Goal: Task Accomplishment & Management: Complete application form

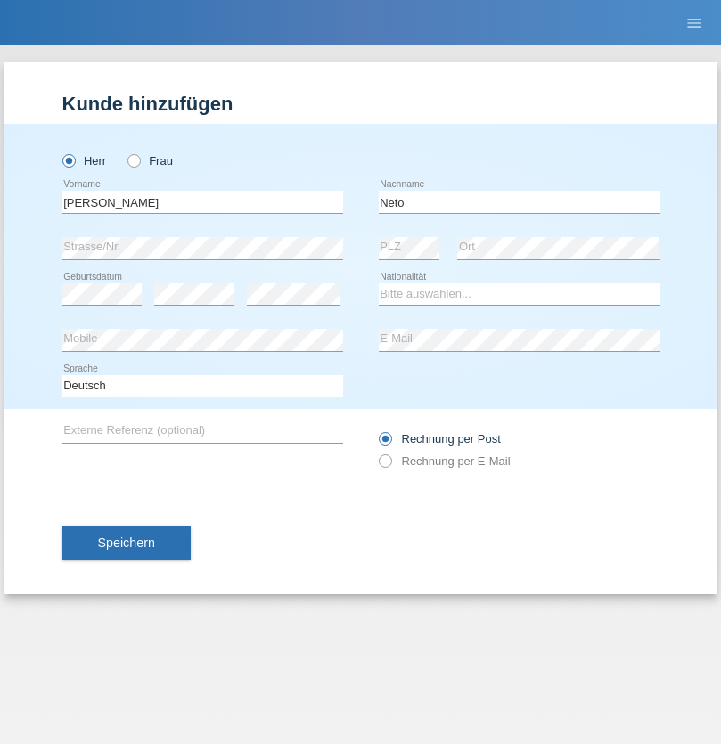
type input "Neto"
select select "CH"
radio input "true"
click at [202, 201] on input "text" at bounding box center [202, 202] width 281 height 22
type input "Nicolas"
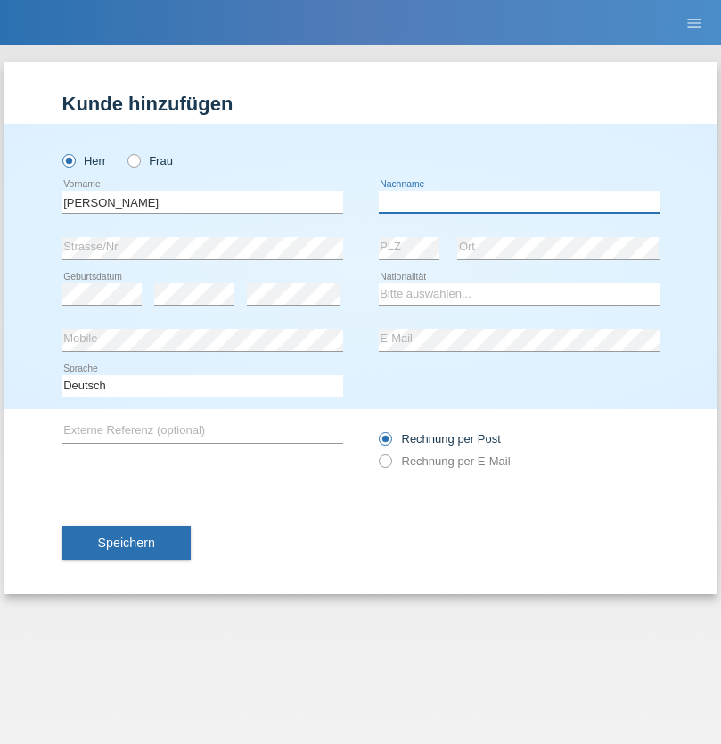
click at [519, 201] on input "text" at bounding box center [519, 202] width 281 height 22
type input "Meier"
select select "CH"
radio input "true"
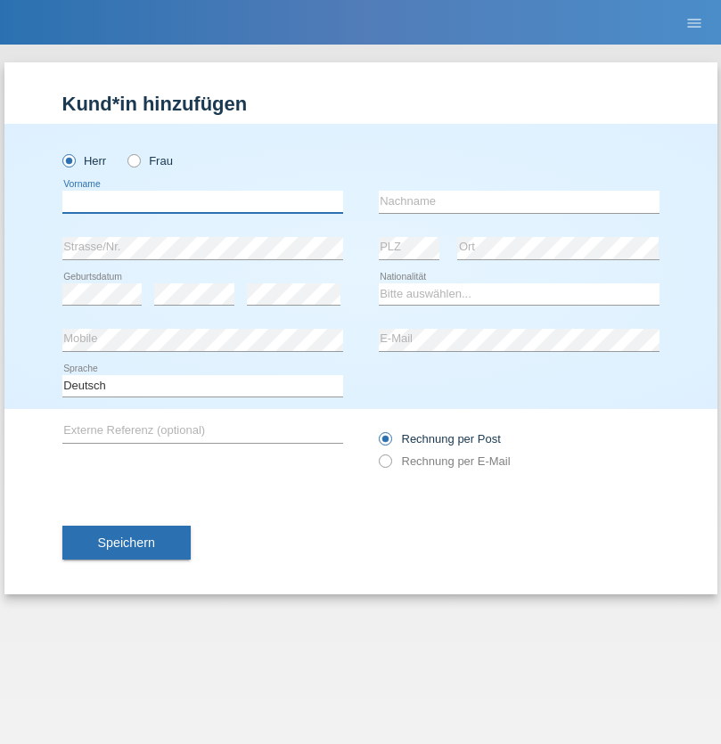
click at [202, 201] on input "text" at bounding box center [202, 202] width 281 height 22
type input "[PERSON_NAME]"
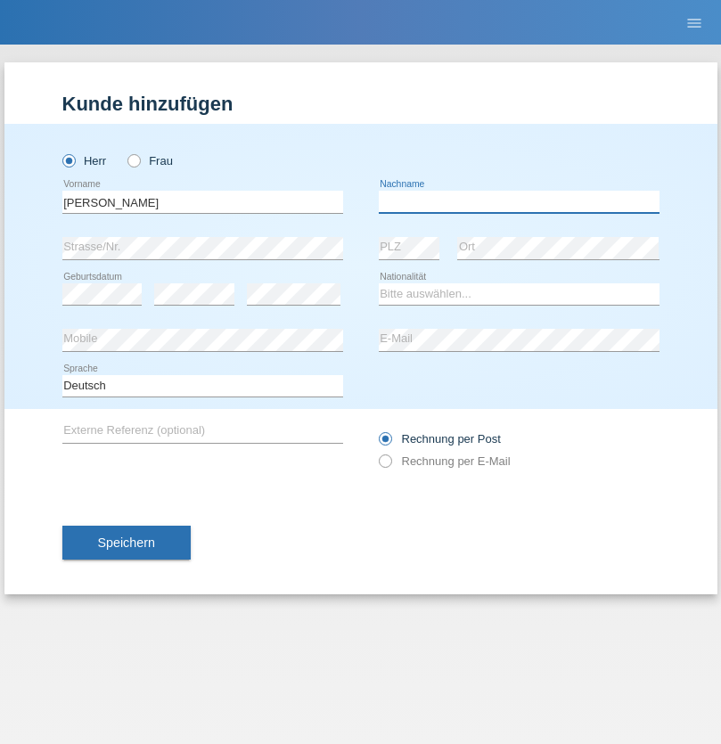
click at [519, 201] on input "text" at bounding box center [519, 202] width 281 height 22
type input "Nydegger"
select select "CH"
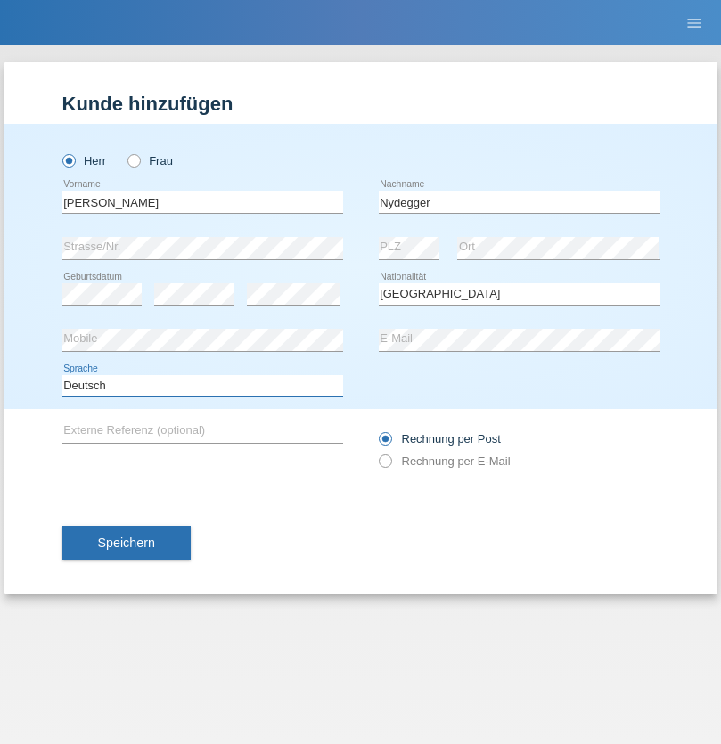
select select "en"
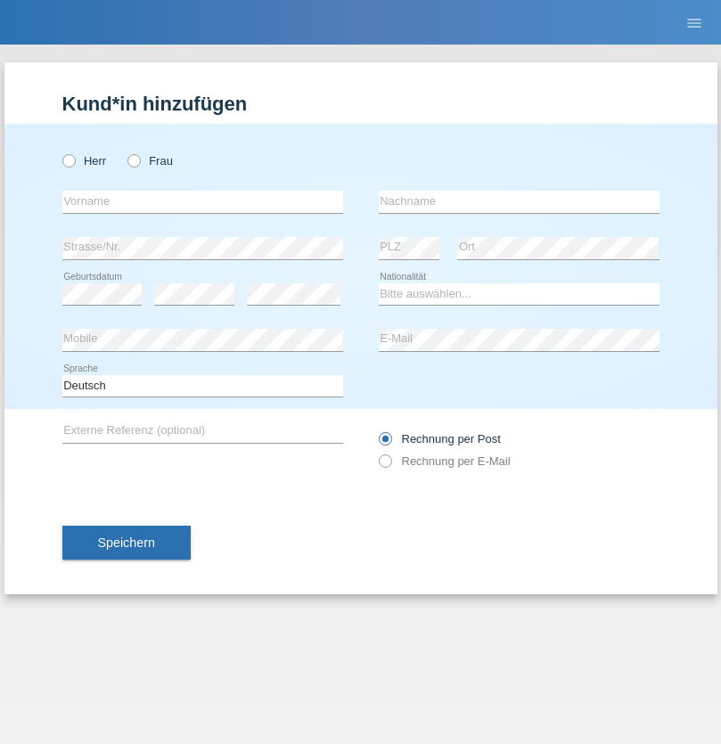
radio input "true"
click at [202, 201] on input "text" at bounding box center [202, 202] width 281 height 22
type input "Corinne"
click at [519, 201] on input "text" at bounding box center [519, 202] width 281 height 22
type input "Nydegger"
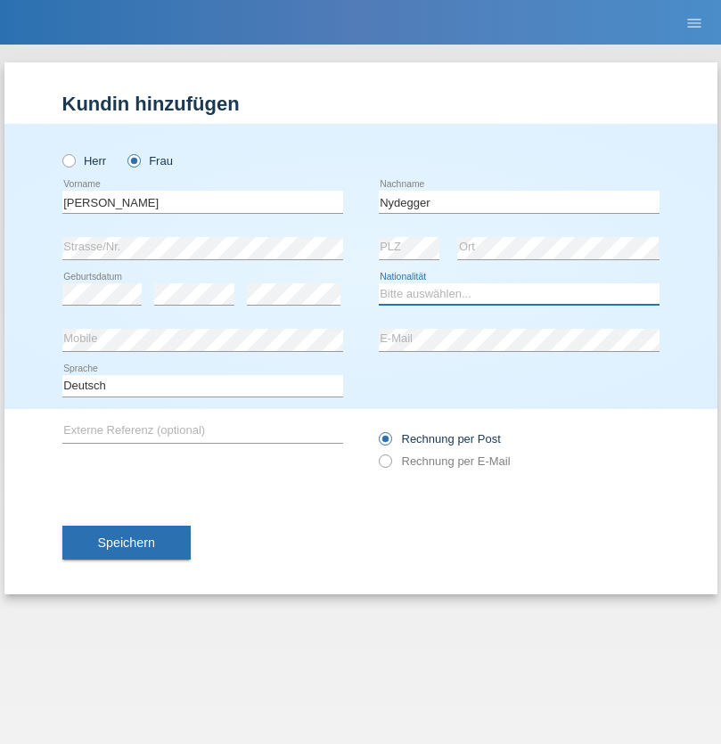
select select "CH"
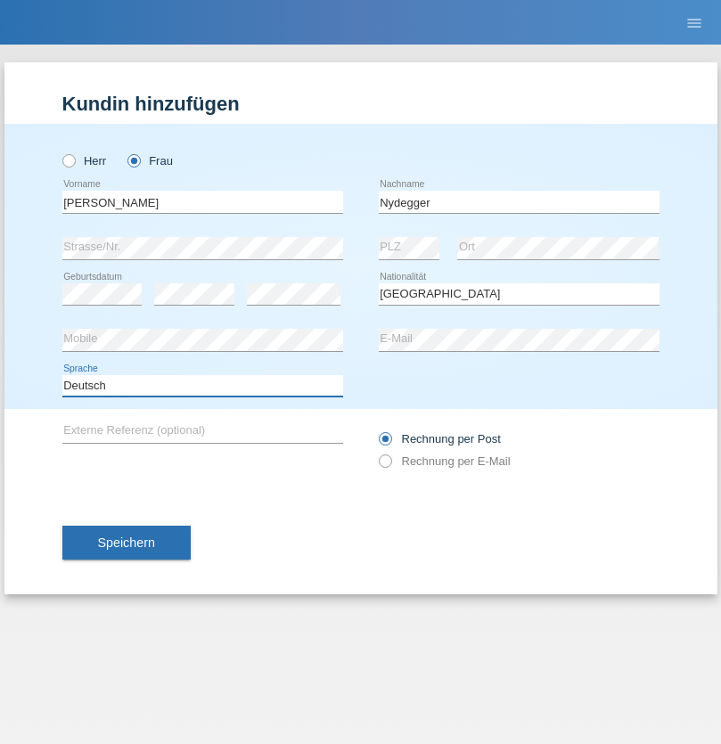
select select "en"
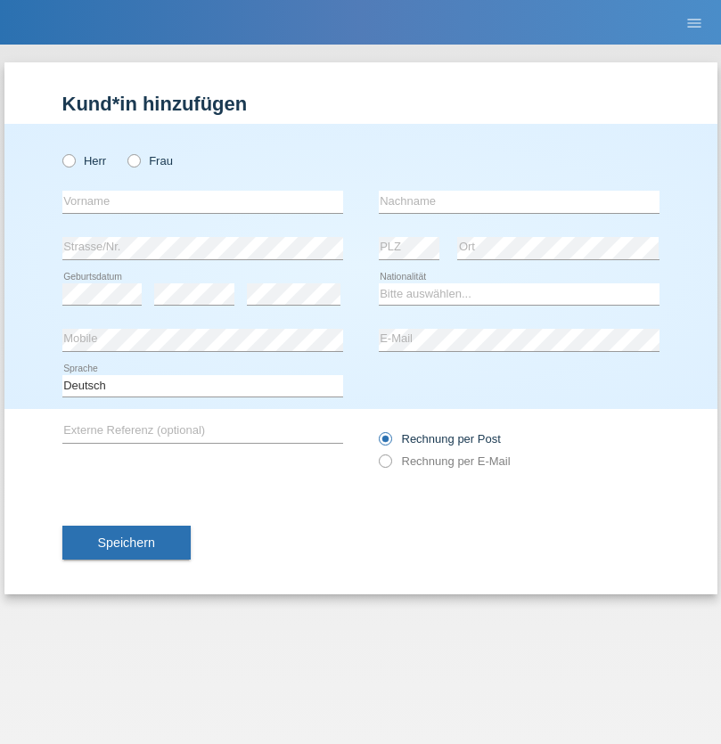
radio input "true"
click at [202, 201] on input "text" at bounding box center [202, 202] width 281 height 22
type input "Goekhan"
click at [519, 201] on input "text" at bounding box center [519, 202] width 281 height 22
type input "Akarsu"
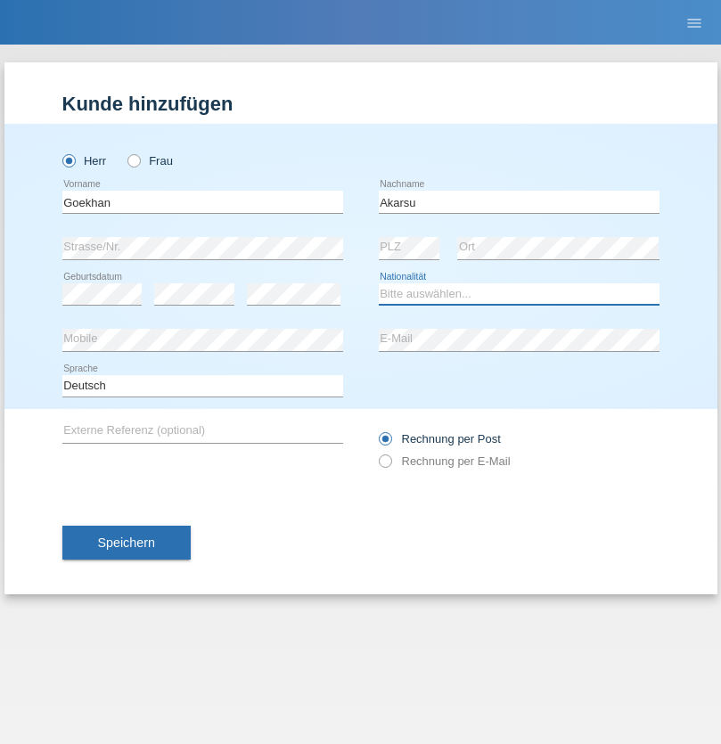
select select "AT"
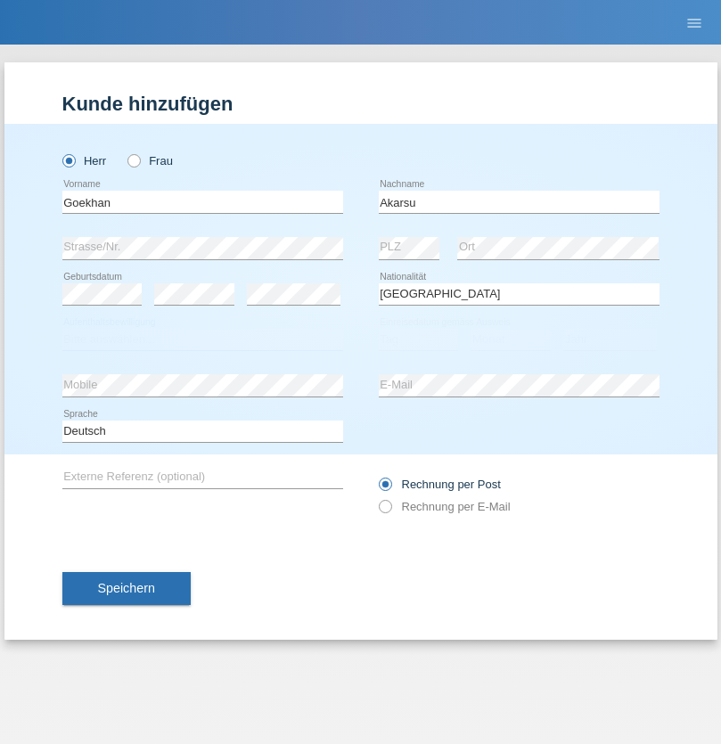
select select "C"
select select "01"
select select "05"
select select "2021"
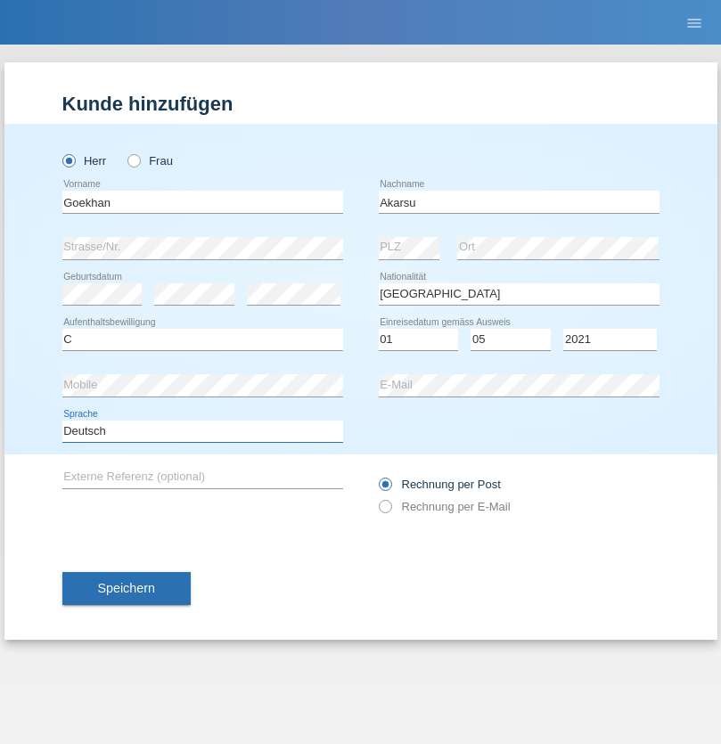
select select "en"
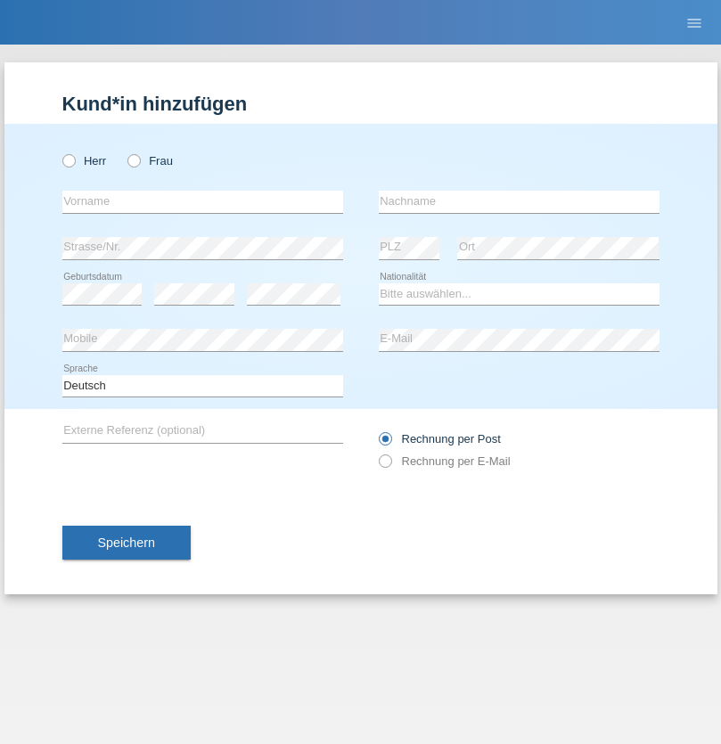
radio input "true"
click at [202, 201] on input "text" at bounding box center [202, 202] width 281 height 22
type input "[PERSON_NAME]"
click at [519, 201] on input "text" at bounding box center [519, 202] width 281 height 22
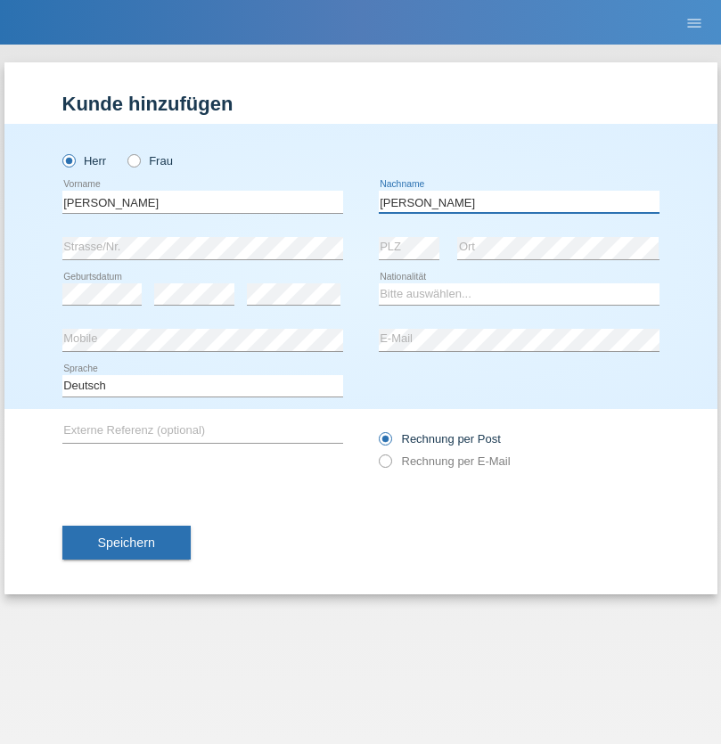
type input "[PERSON_NAME]"
select select "IT"
select select "C"
select select "22"
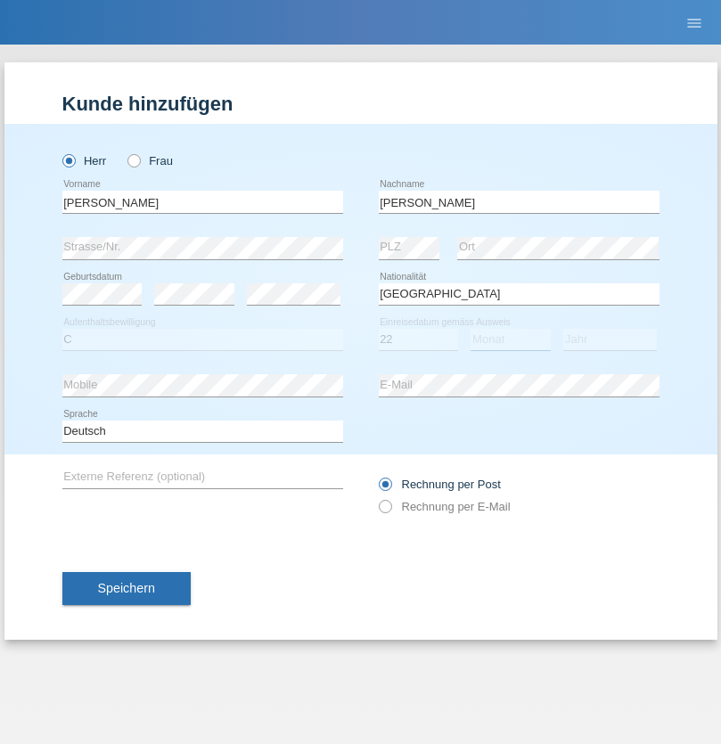
select select "06"
select select "1964"
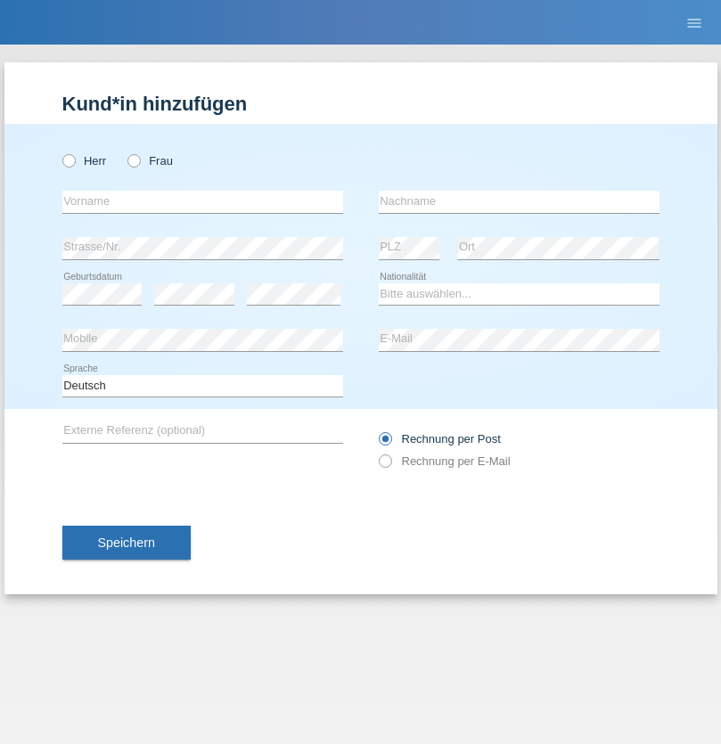
radio input "true"
click at [202, 201] on input "text" at bounding box center [202, 202] width 281 height 22
type input "Carnevale"
click at [519, 201] on input "text" at bounding box center [519, 202] width 281 height 22
type input "Alessio"
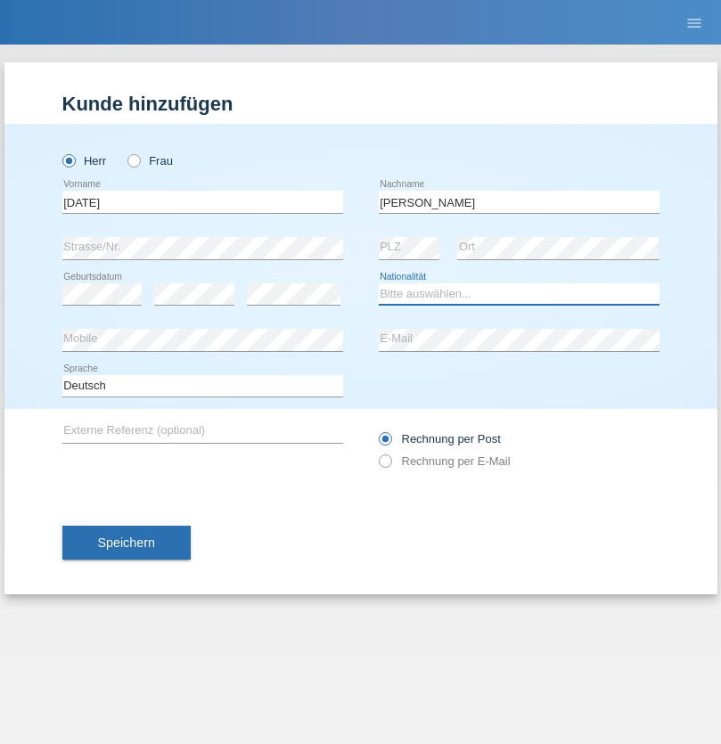
select select "IT"
select select "C"
select select "01"
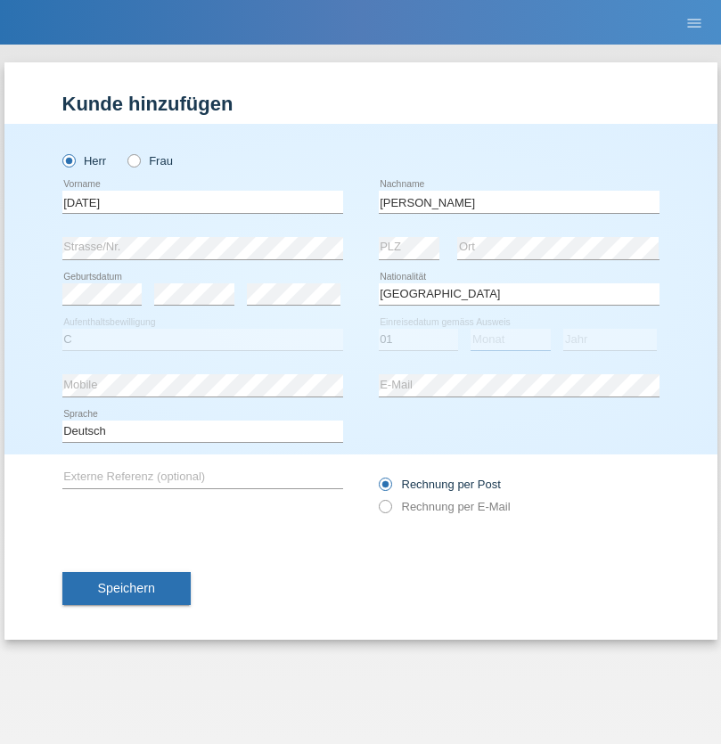
select select "05"
select select "2021"
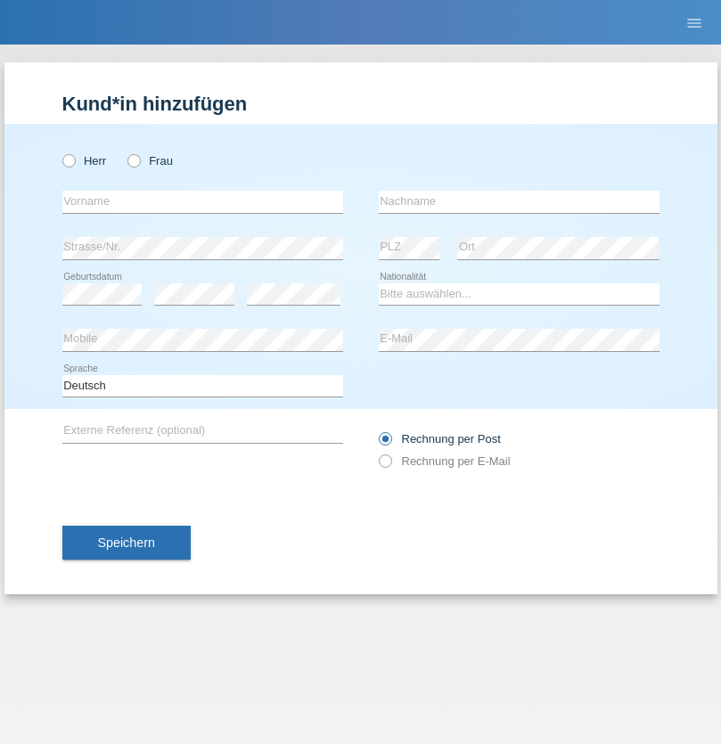
radio input "true"
click at [202, 201] on input "text" at bounding box center [202, 202] width 281 height 22
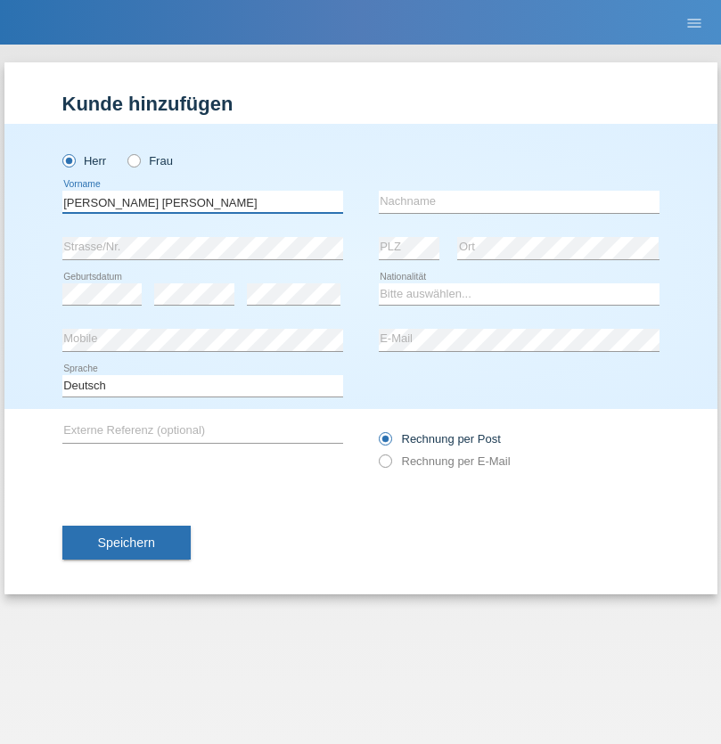
type input "[PERSON_NAME] [PERSON_NAME]"
click at [519, 201] on input "text" at bounding box center [519, 202] width 281 height 22
type input "Cislariu"
select select "CH"
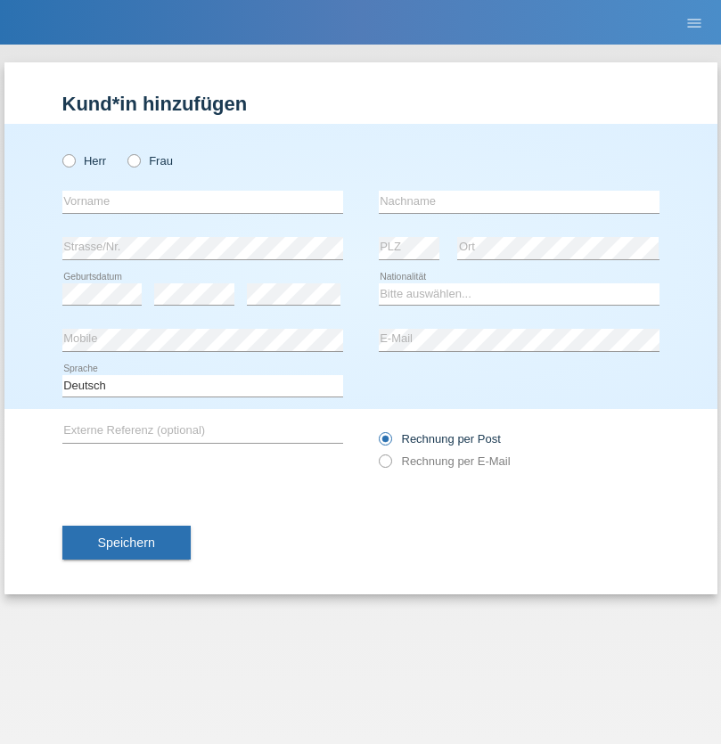
radio input "true"
select select "CH"
radio input "true"
click at [202, 201] on input "text" at bounding box center [202, 202] width 281 height 22
type input "Zsolt"
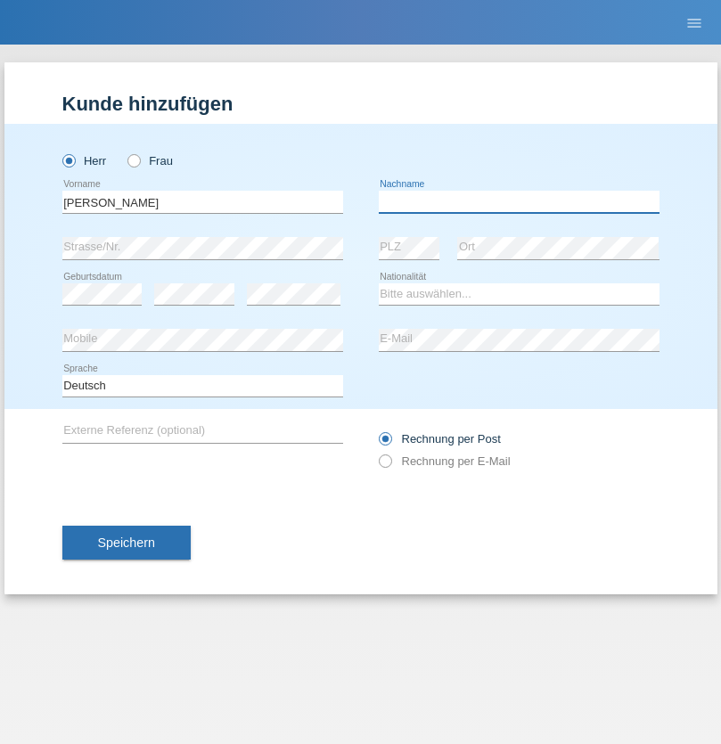
click at [519, 201] on input "text" at bounding box center [519, 202] width 281 height 22
type input "Kappelmayer"
select select "MG"
select select "C"
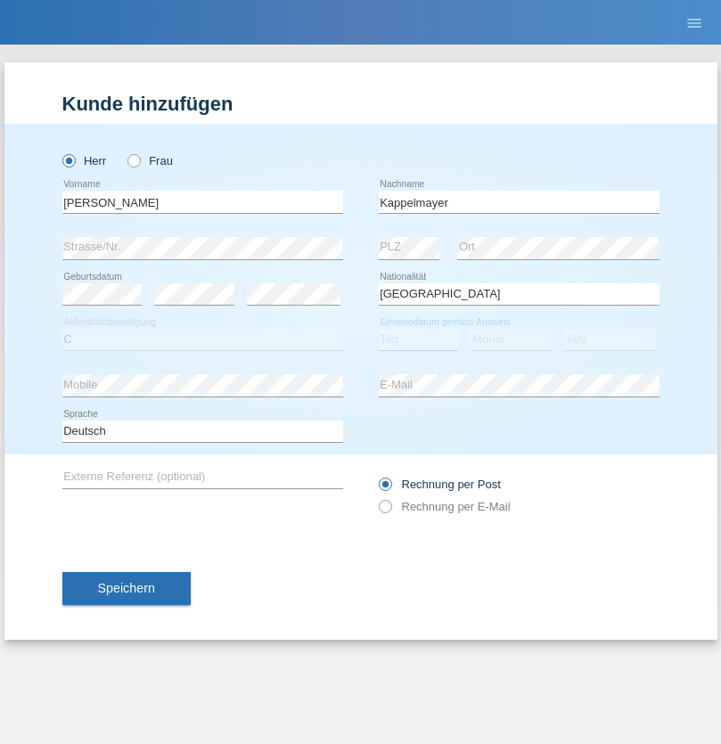
select select "01"
select select "09"
select select "2021"
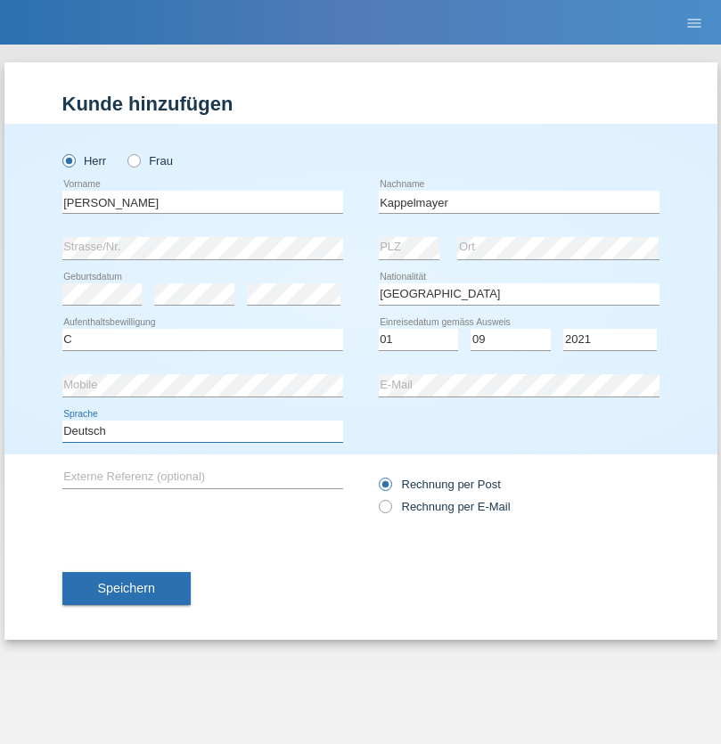
select select "en"
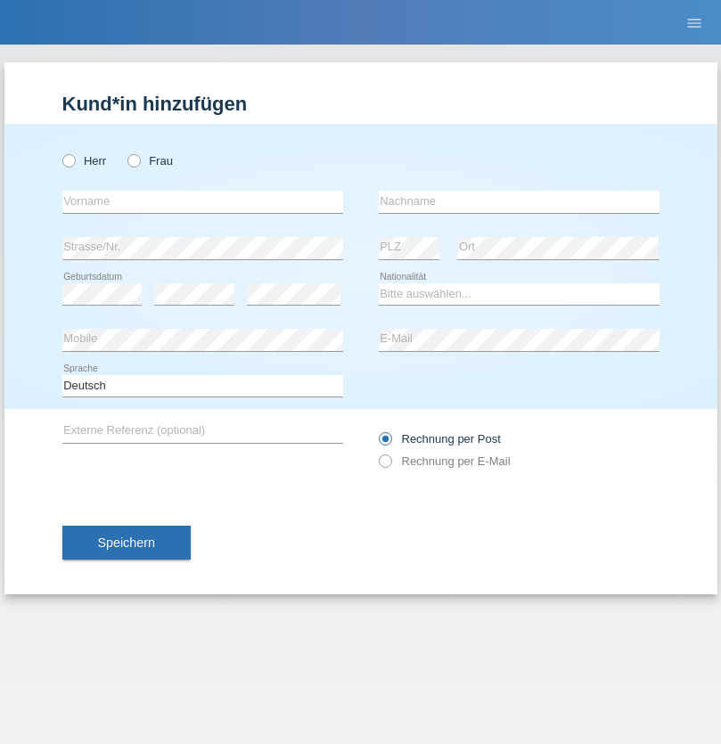
radio input "true"
click at [202, 201] on input "text" at bounding box center [202, 202] width 281 height 22
type input "firat"
click at [519, 201] on input "text" at bounding box center [519, 202] width 281 height 22
type input "kara"
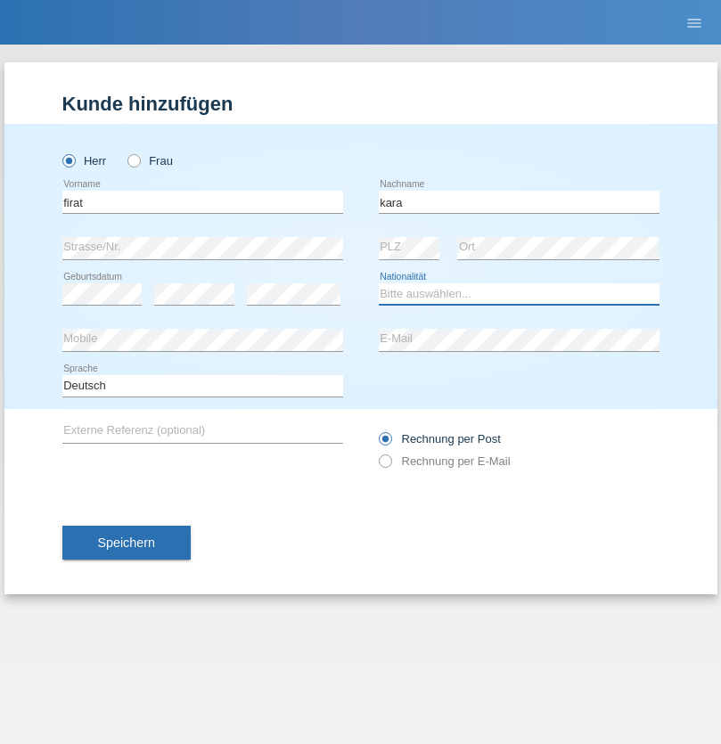
select select "CH"
radio input "true"
click at [202, 201] on input "text" at bounding box center [202, 202] width 281 height 22
type input "[PERSON_NAME]"
click at [519, 201] on input "text" at bounding box center [519, 202] width 281 height 22
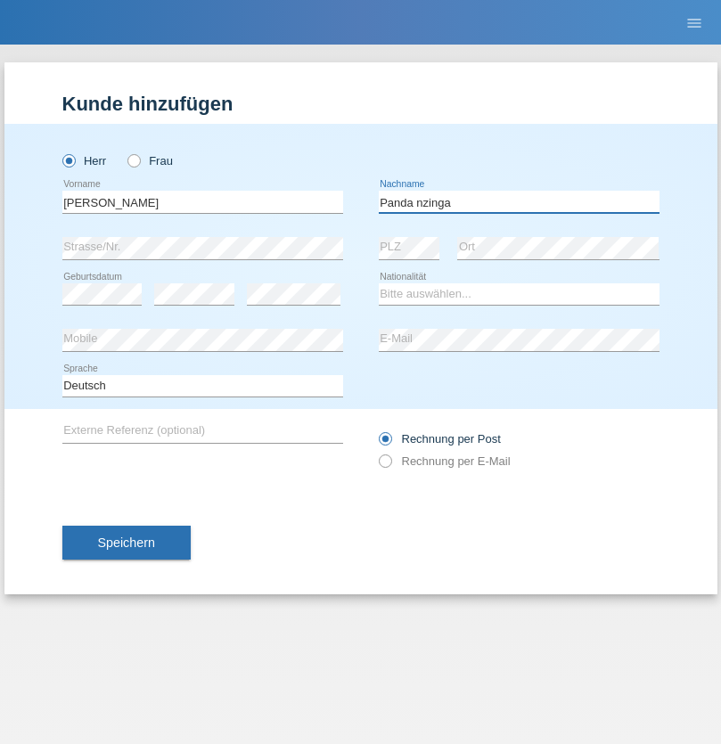
type input "Panda nzinga"
select select "MN"
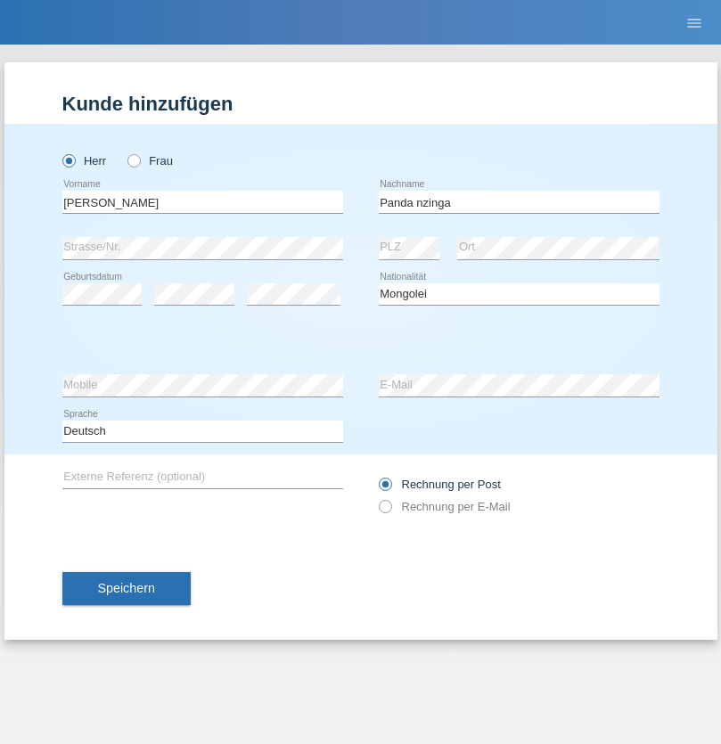
select select "C"
select select "28"
select select "11"
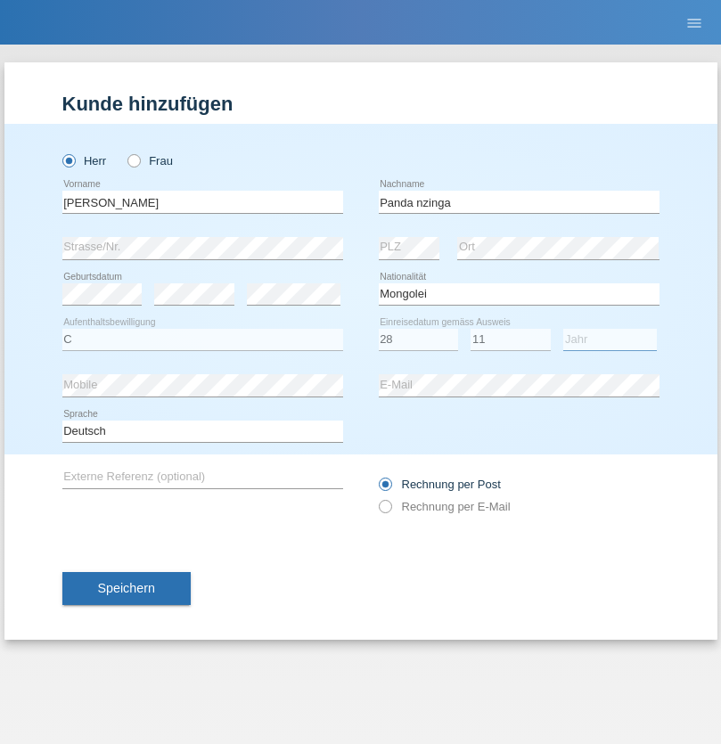
select select "2001"
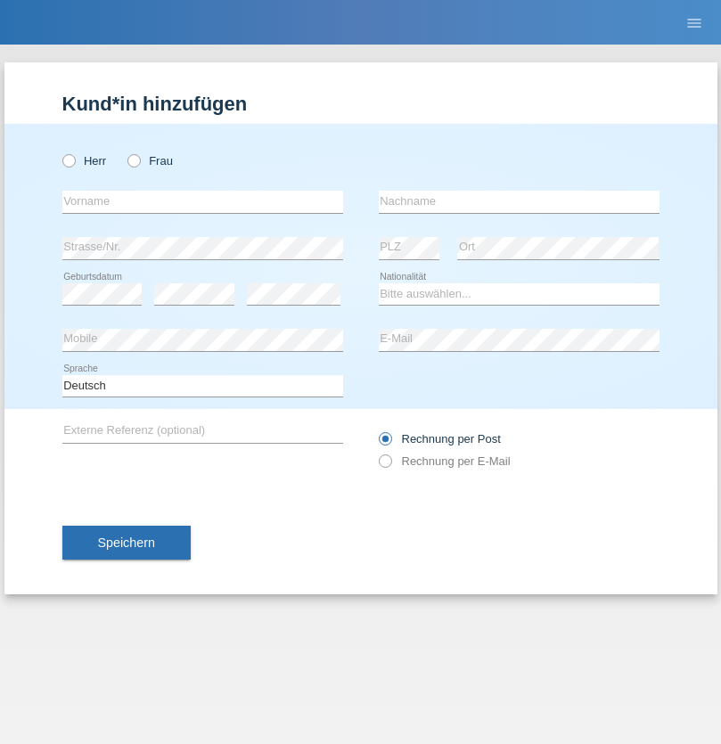
radio input "true"
select select "HU"
select select "C"
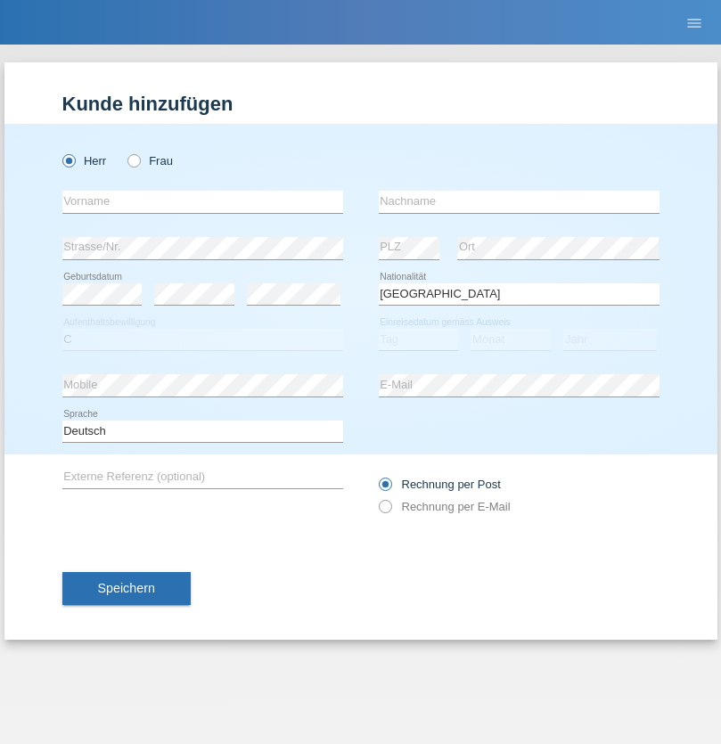
select select "30"
select select "10"
select select "2021"
